Goal: Task Accomplishment & Management: Manage account settings

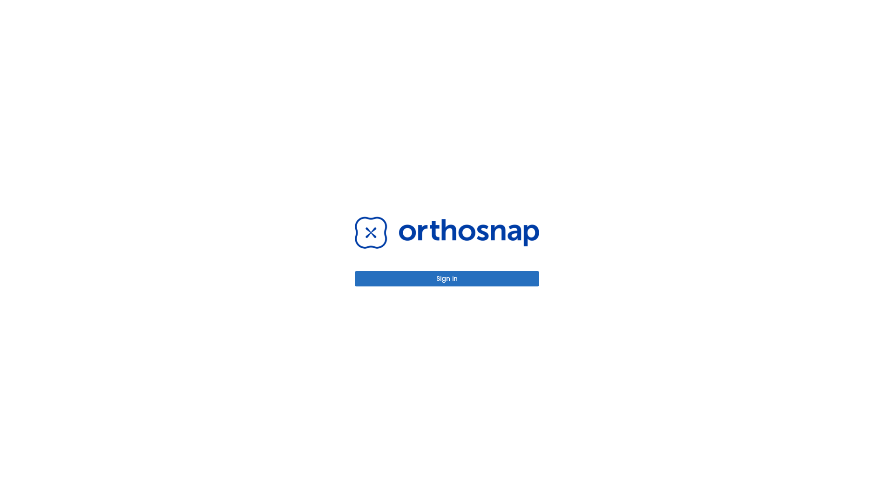
click at [447, 278] on button "Sign in" at bounding box center [447, 278] width 184 height 15
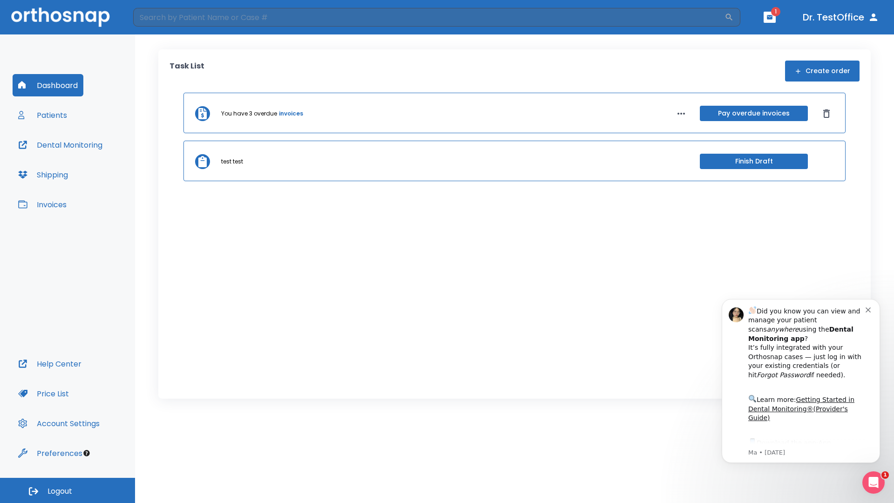
click at [68, 490] on span "Logout" at bounding box center [60, 491] width 25 height 10
